Goal: Task Accomplishment & Management: Use online tool/utility

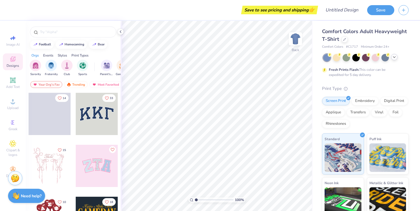
click at [392, 58] on icon at bounding box center [394, 57] width 5 height 5
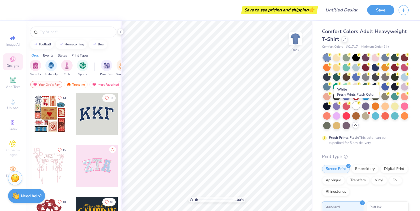
click at [354, 106] on div at bounding box center [355, 105] width 7 height 7
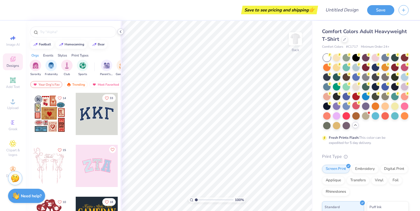
click at [118, 32] on icon at bounding box center [120, 31] width 5 height 5
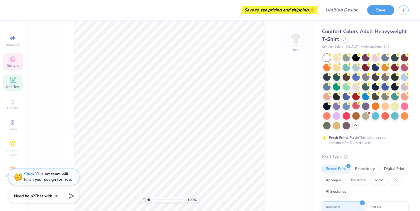
click at [8, 79] on div "Add Text" at bounding box center [13, 82] width 20 height 17
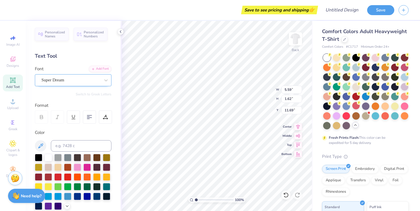
type textarea "AIR"
click at [87, 80] on div "Super Dream" at bounding box center [71, 80] width 60 height 9
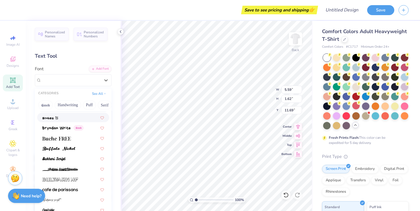
scroll to position [501, 0]
click at [57, 141] on div at bounding box center [73, 137] width 72 height 9
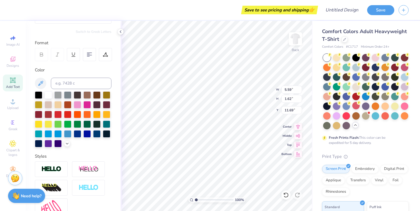
scroll to position [76, 0]
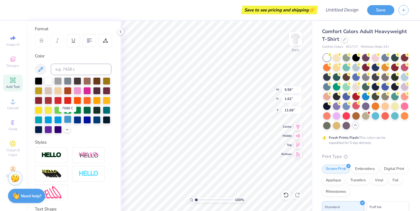
click at [69, 119] on div at bounding box center [67, 119] width 7 height 7
type input "6.03"
click at [11, 81] on icon at bounding box center [13, 80] width 4 height 4
type input "5.59"
type input "1.62"
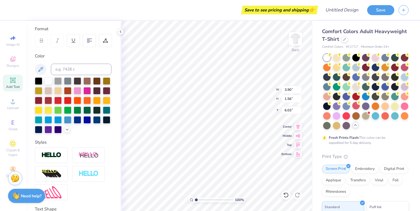
type input "11.69"
type textarea "BANDS"
click at [47, 121] on div at bounding box center [48, 119] width 7 height 7
type input "6.54"
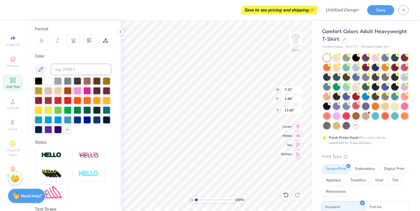
type input "1.50"
type input "6.34"
type input "3.90"
type input "1.56"
type input "6.02"
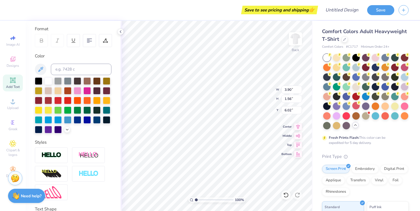
type input "3.55"
type input "1.42"
type input "6.34"
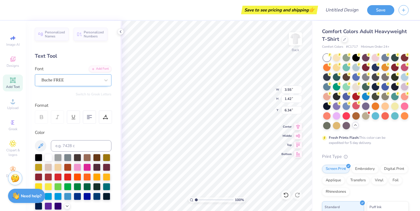
click at [55, 81] on div "Buche FREE" at bounding box center [71, 80] width 60 height 9
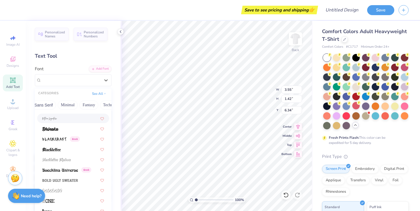
scroll to position [0, 168]
click at [102, 106] on button "Others" at bounding box center [101, 104] width 17 height 9
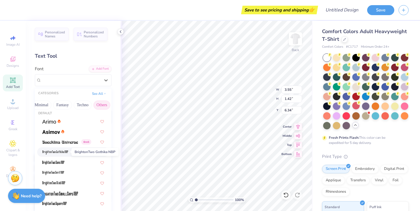
scroll to position [4, 0]
click at [55, 135] on div at bounding box center [73, 130] width 72 height 9
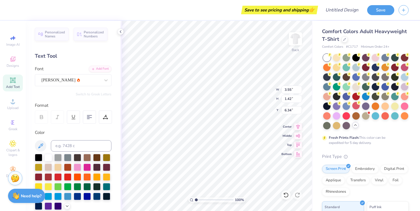
type input "3.32"
type input "1.50"
type input "6.30"
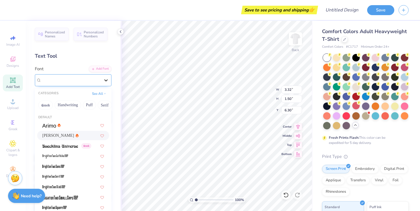
click at [102, 79] on div at bounding box center [106, 80] width 10 height 10
click at [95, 107] on button "Bold" at bounding box center [100, 104] width 14 height 9
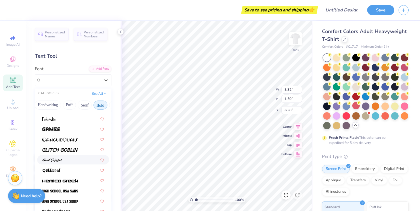
scroll to position [208, 0]
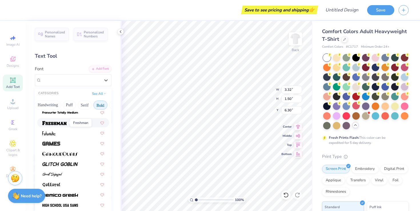
click at [59, 125] on img at bounding box center [54, 123] width 24 height 4
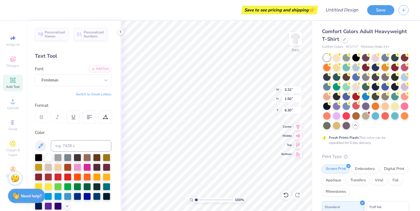
type input "4.12"
type input "1.76"
type input "6.17"
click at [61, 76] on div "Freshman" at bounding box center [71, 80] width 60 height 9
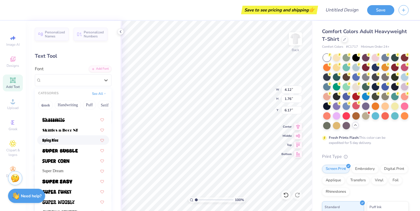
scroll to position [595, 0]
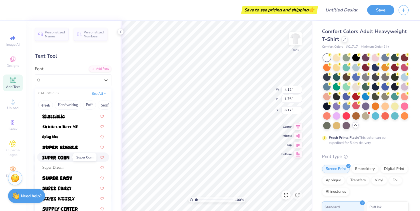
click at [58, 158] on img at bounding box center [55, 158] width 27 height 4
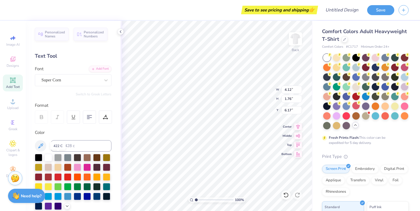
type input "2.83"
type input "1.39"
type input "6.35"
click at [73, 78] on div "Super Corn" at bounding box center [71, 80] width 60 height 9
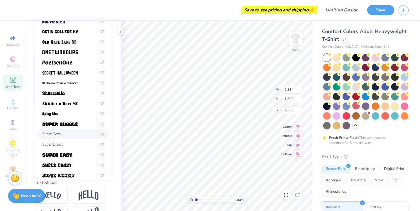
scroll to position [486, 0]
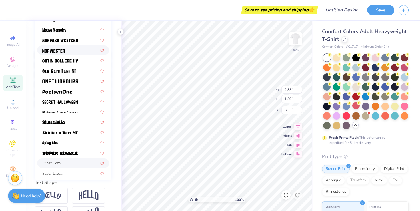
click at [68, 54] on div at bounding box center [73, 49] width 72 height 9
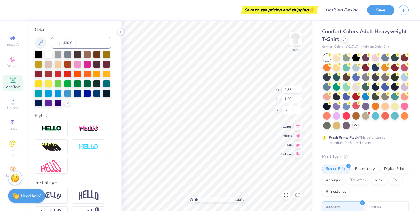
type input "2.62"
type input "1.68"
type input "6.20"
type input "6.54"
type input "1.50"
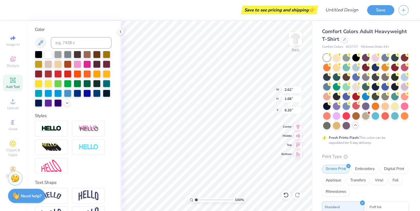
type input "6.34"
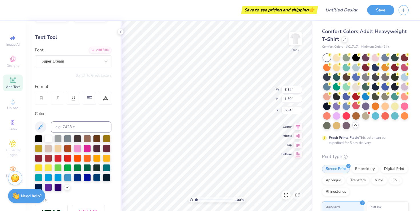
scroll to position [14, 0]
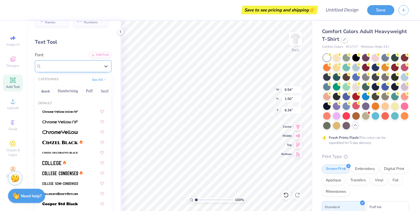
click at [72, 63] on div "Super Dream" at bounding box center [71, 66] width 60 height 9
type input "2.62"
type input "1.68"
type input "6.20"
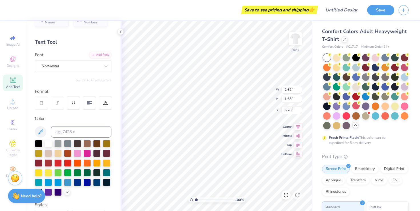
type input "6.54"
type input "1.50"
type input "6.34"
click at [57, 67] on div "Super Dream" at bounding box center [71, 66] width 60 height 9
click at [55, 112] on span "Norwester" at bounding box center [50, 111] width 17 height 6
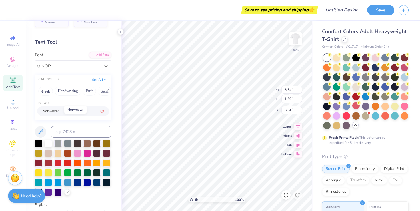
type input "NOR"
type input "5.12"
type input "1.65"
type input "6.26"
type input "6.23"
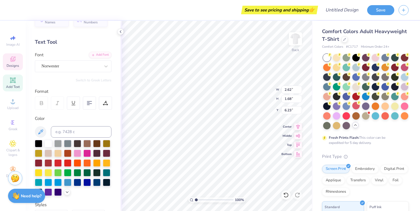
click at [5, 60] on div "Designs" at bounding box center [13, 61] width 20 height 17
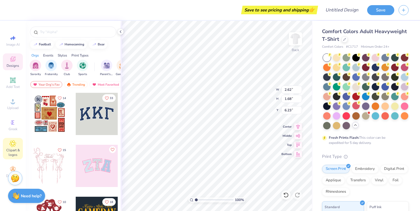
click at [15, 151] on span "Clipart & logos" at bounding box center [13, 152] width 20 height 9
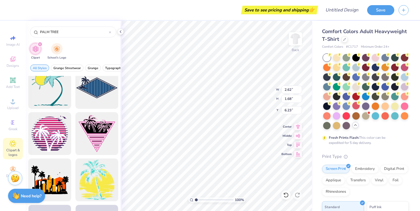
scroll to position [472, 0]
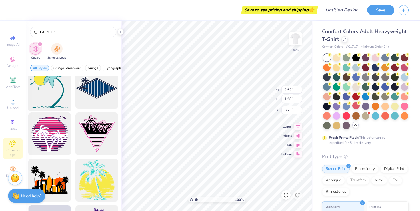
type input "PALM TREE"
click at [56, 98] on div at bounding box center [49, 87] width 47 height 47
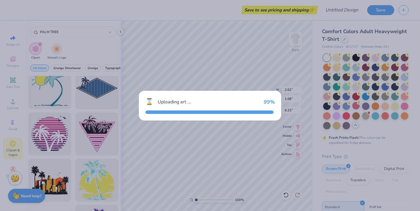
type input "14.17"
type input "14.67"
type input "3.00"
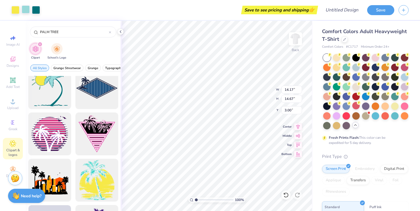
click at [28, 12] on div at bounding box center [26, 9] width 8 height 8
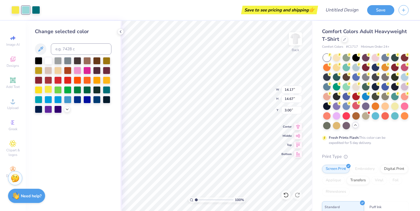
click at [48, 90] on div at bounding box center [48, 89] width 7 height 7
click at [23, 14] on div "Art colors" at bounding box center [15, 10] width 30 height 20
click at [25, 12] on div at bounding box center [26, 9] width 8 height 8
click at [49, 87] on div at bounding box center [48, 89] width 7 height 7
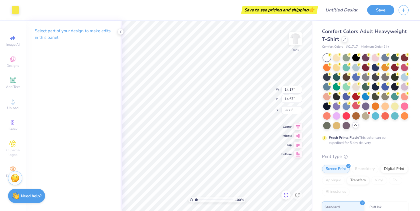
click at [287, 194] on icon at bounding box center [285, 194] width 5 height 5
click at [25, 7] on div at bounding box center [26, 9] width 8 height 8
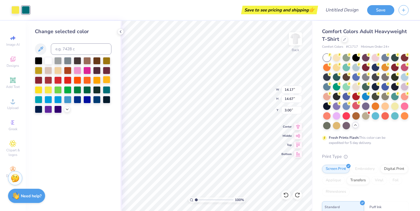
click at [108, 81] on div at bounding box center [106, 79] width 7 height 7
click at [120, 32] on icon at bounding box center [120, 31] width 5 height 5
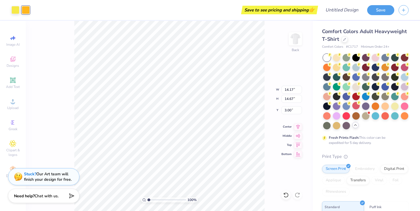
type input "4.32"
type input "4.47"
type input "4.02"
type input "2.62"
type input "1.68"
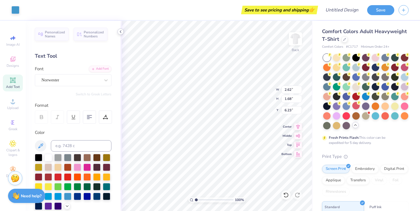
type input "6.26"
type input "4.32"
type input "4.47"
type input "4.02"
click at [286, 196] on icon at bounding box center [286, 195] width 6 height 6
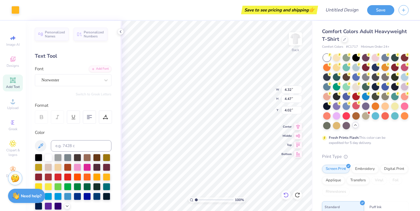
type input "4.05"
click at [289, 195] on div at bounding box center [285, 194] width 9 height 9
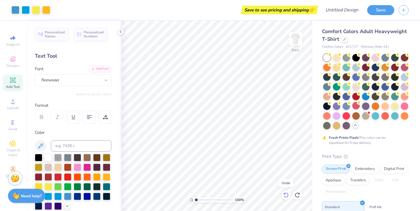
click at [289, 195] on div at bounding box center [285, 194] width 9 height 9
click at [288, 195] on icon at bounding box center [285, 194] width 5 height 5
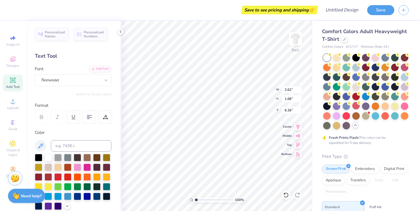
type input "5.12"
type input "1.65"
type input "2.62"
type input "1.68"
